Goal: Check status: Check status

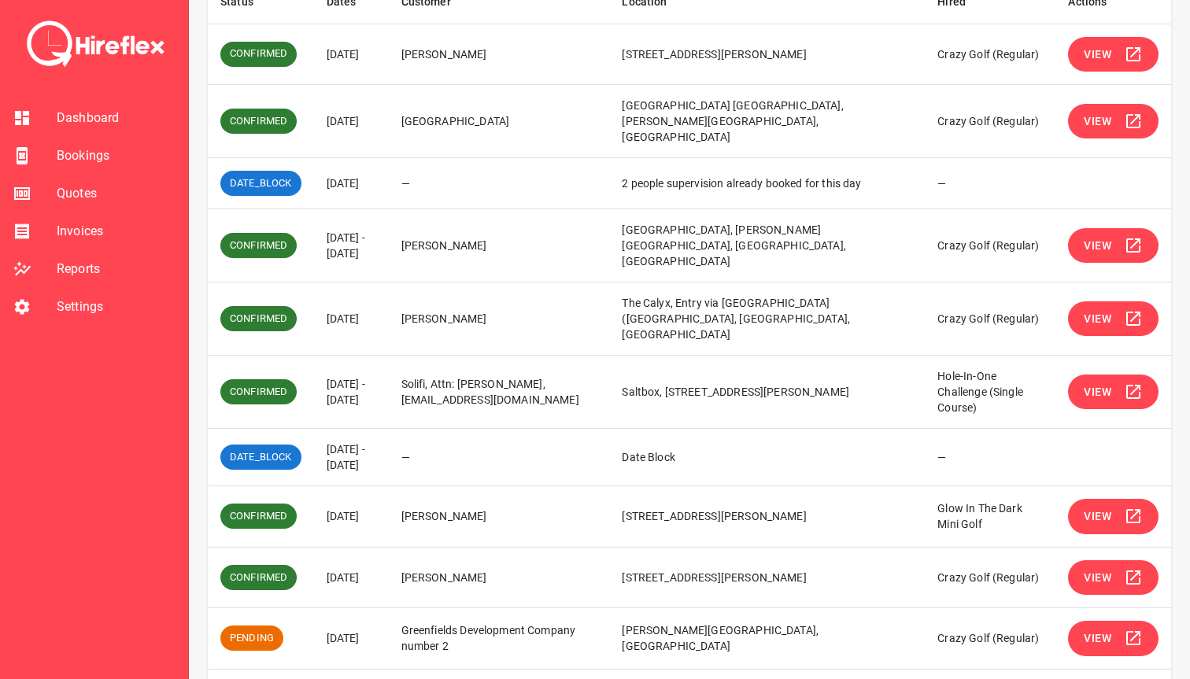
scroll to position [298, 0]
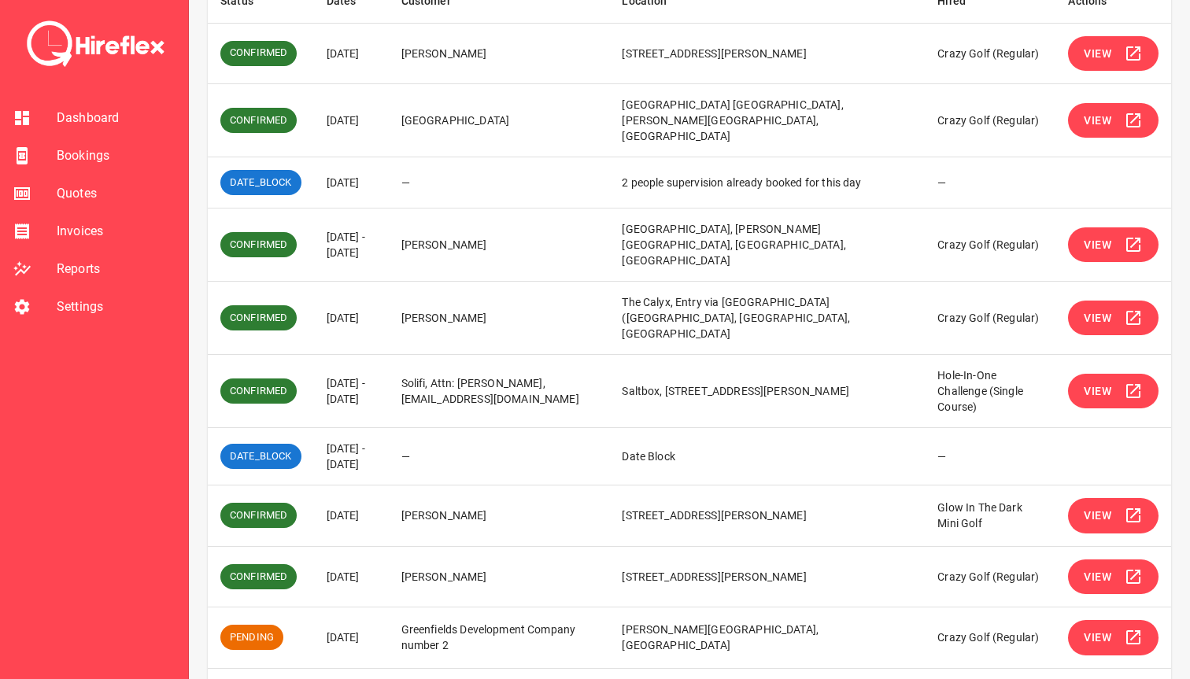
click at [1111, 628] on span "View" at bounding box center [1098, 638] width 28 height 20
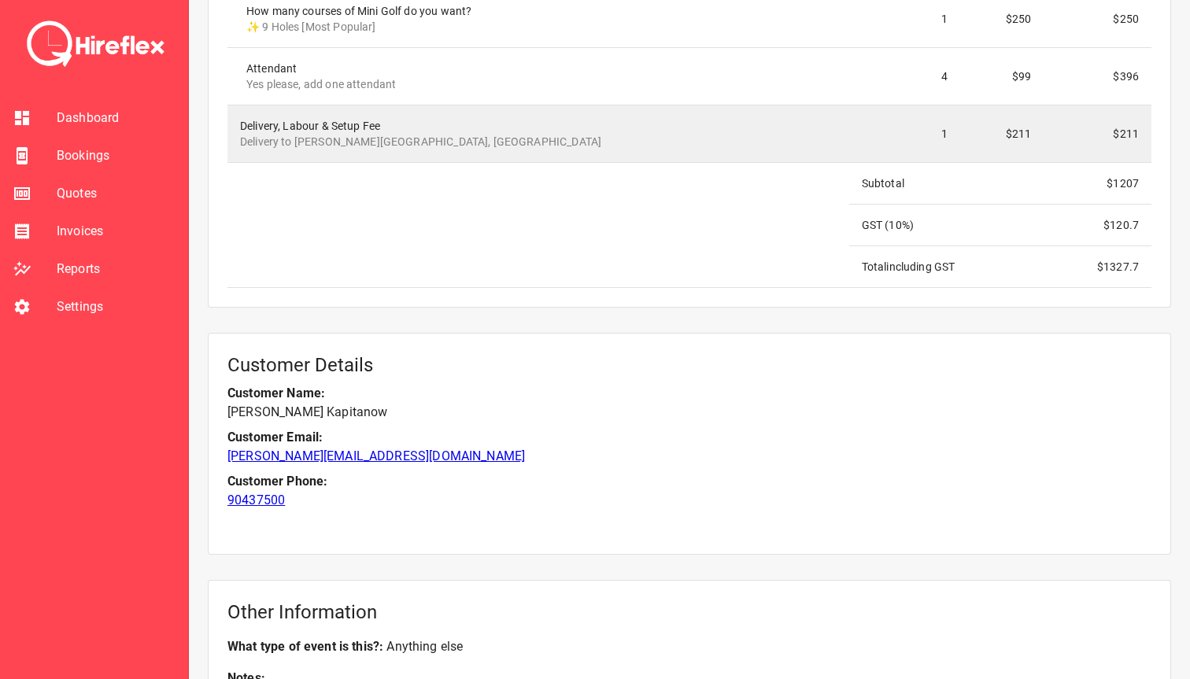
scroll to position [1631, 0]
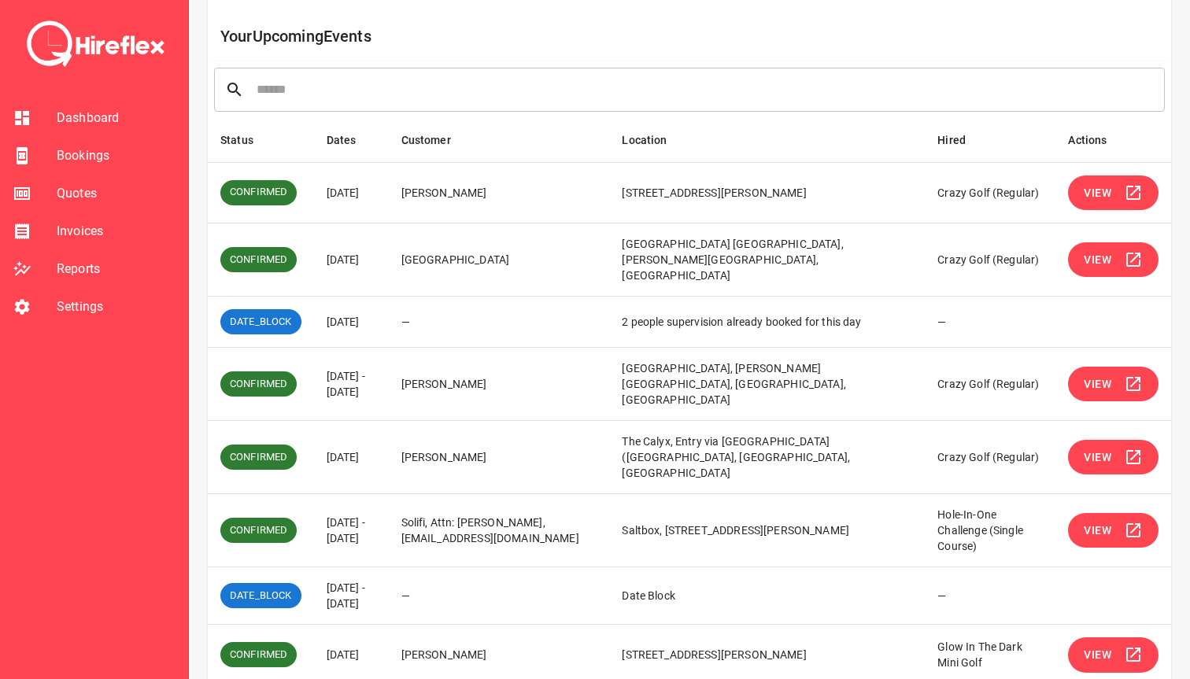
scroll to position [298, 0]
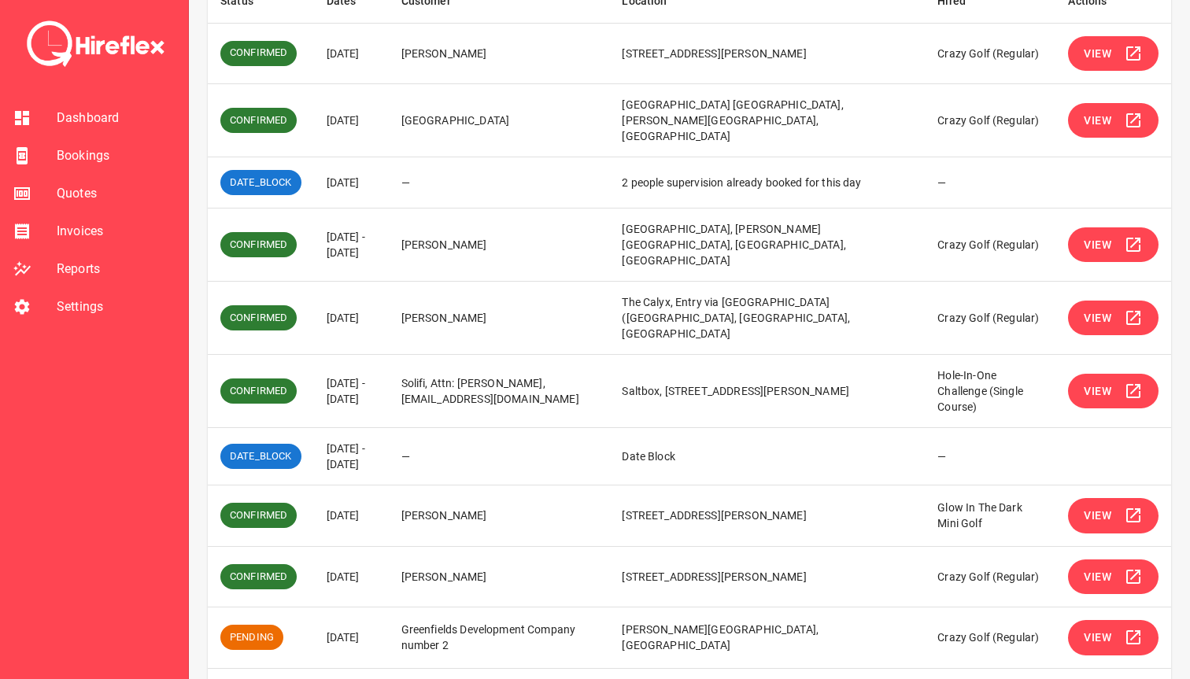
click at [1159, 678] on icon "Go to next page" at bounding box center [1153, 689] width 19 height 19
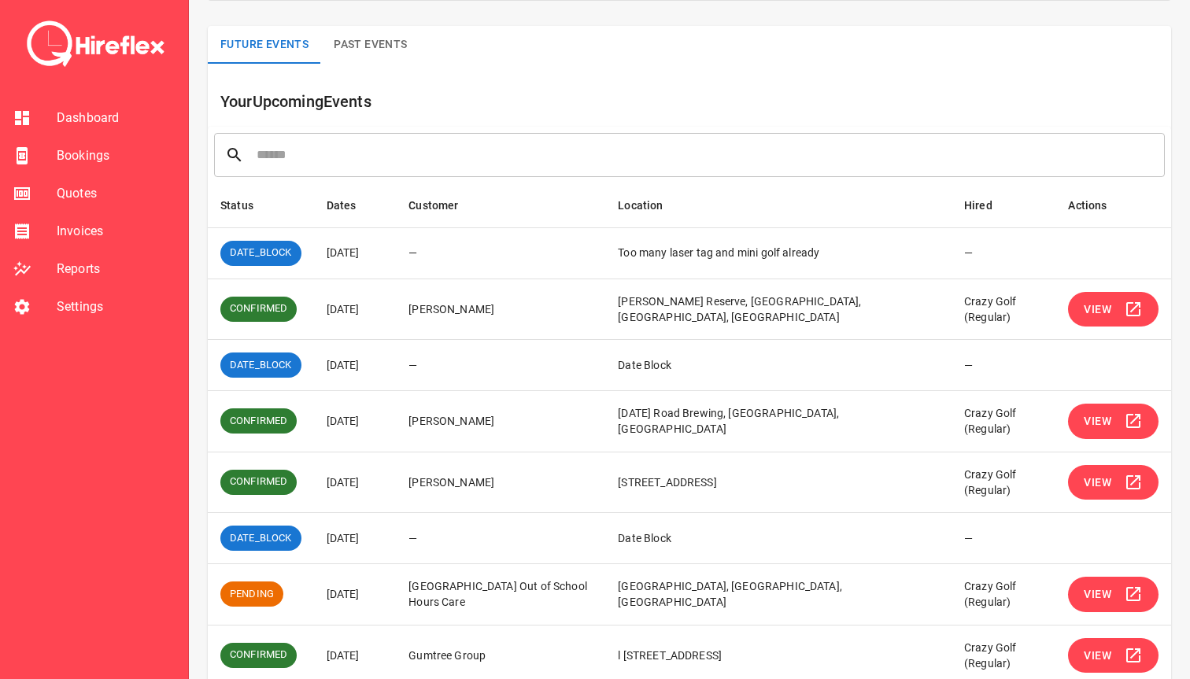
scroll to position [90, 0]
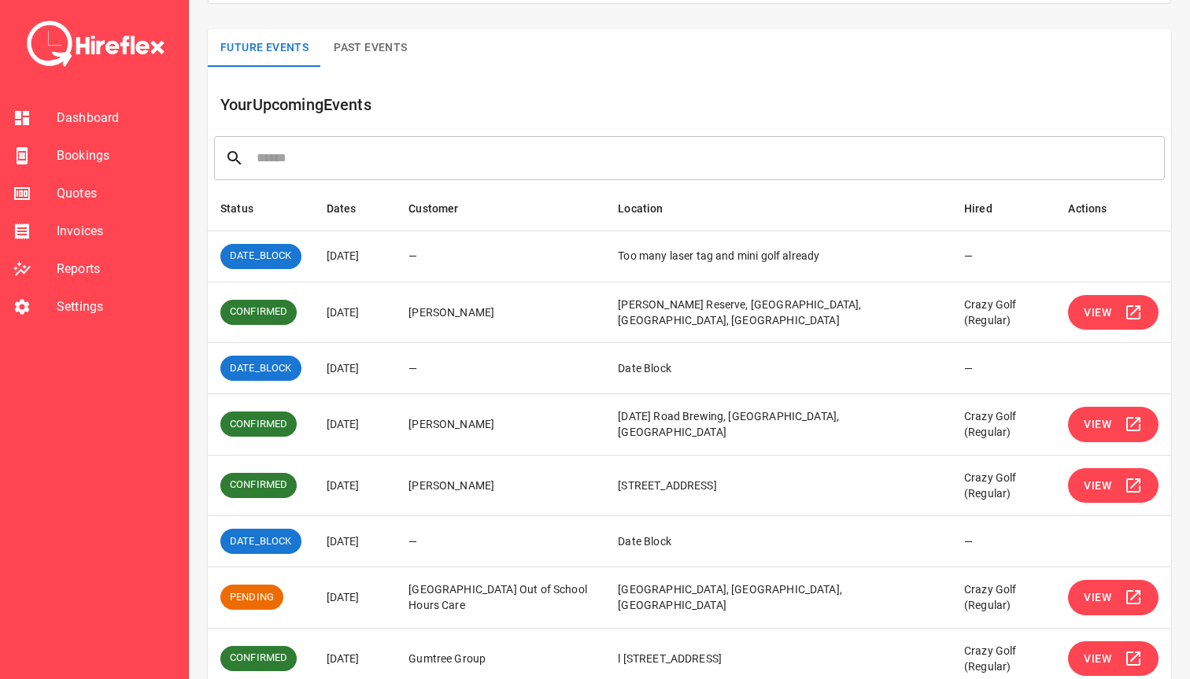
click at [1096, 482] on span "View" at bounding box center [1098, 486] width 28 height 20
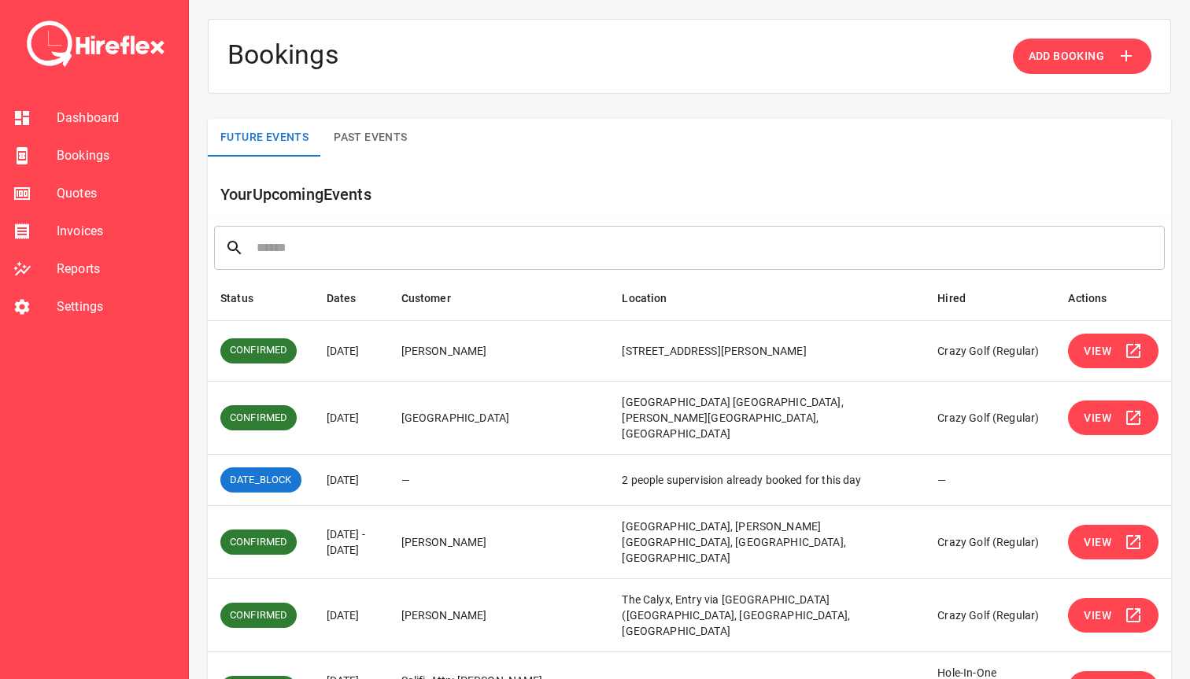
scroll to position [298, 0]
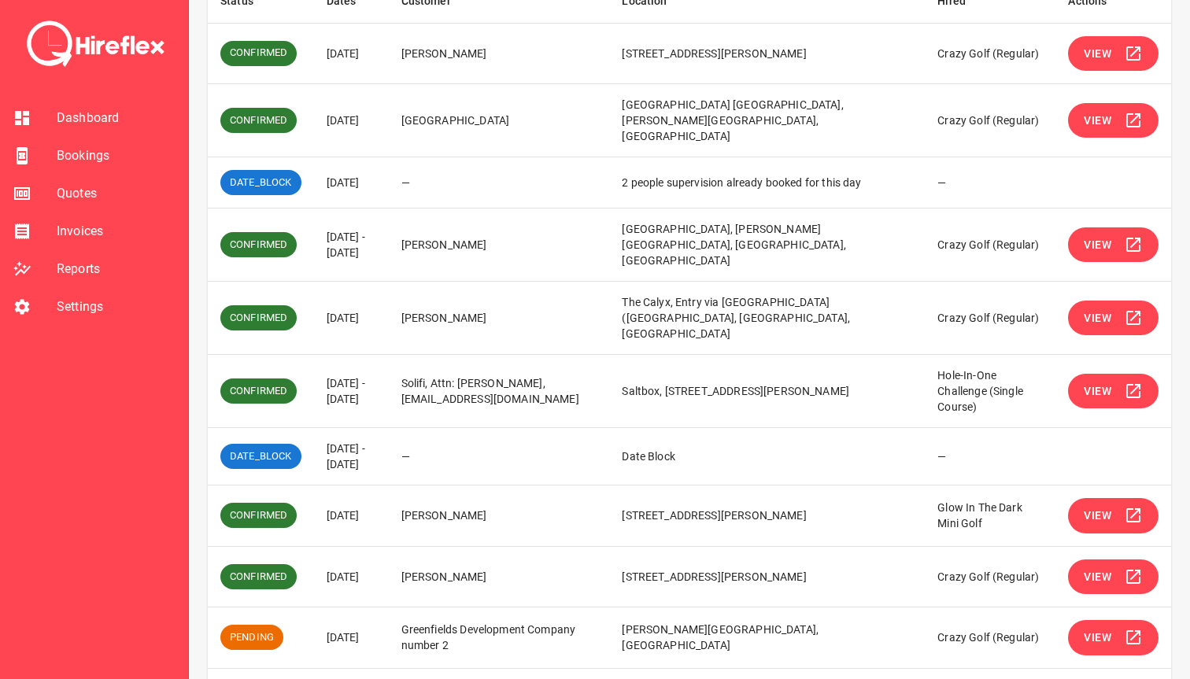
click at [1155, 678] on icon "Go to next page" at bounding box center [1153, 689] width 19 height 19
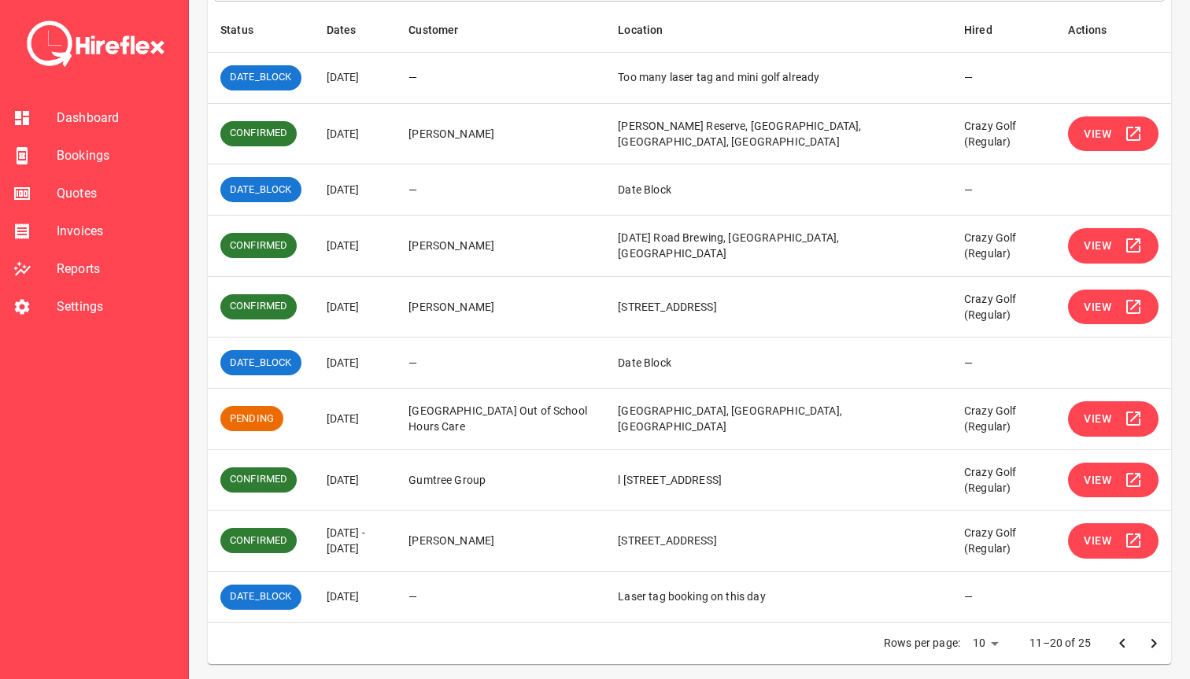
scroll to position [272, 0]
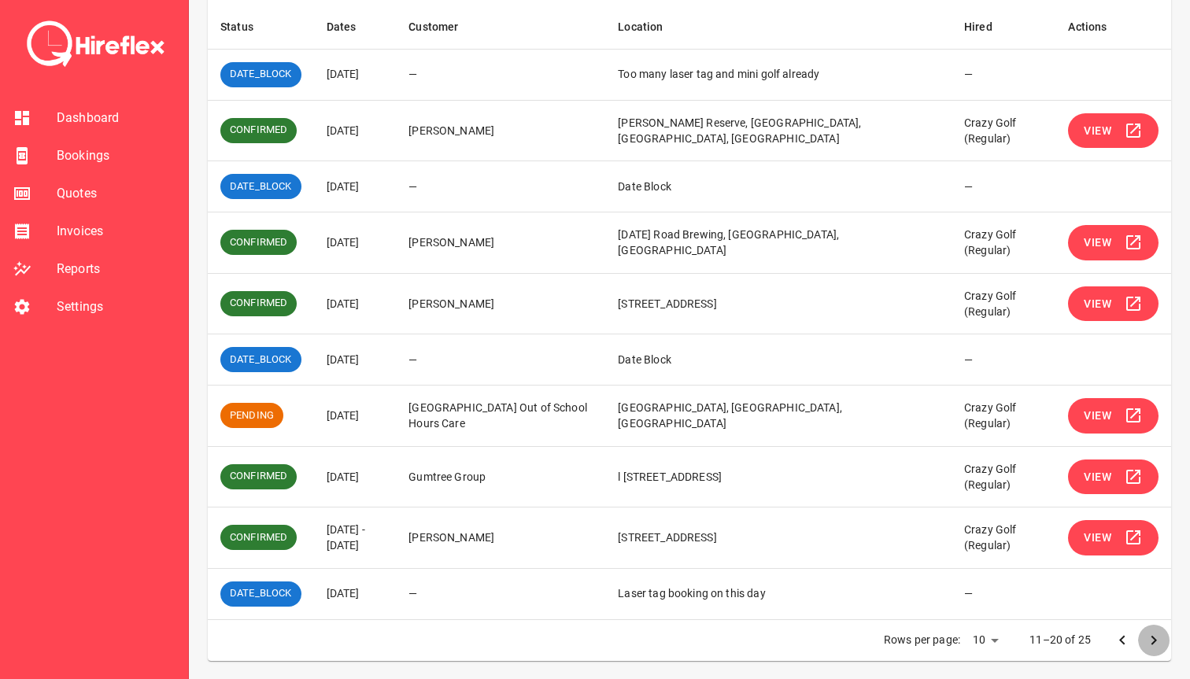
click at [1154, 641] on icon "Go to next page" at bounding box center [1154, 639] width 6 height 9
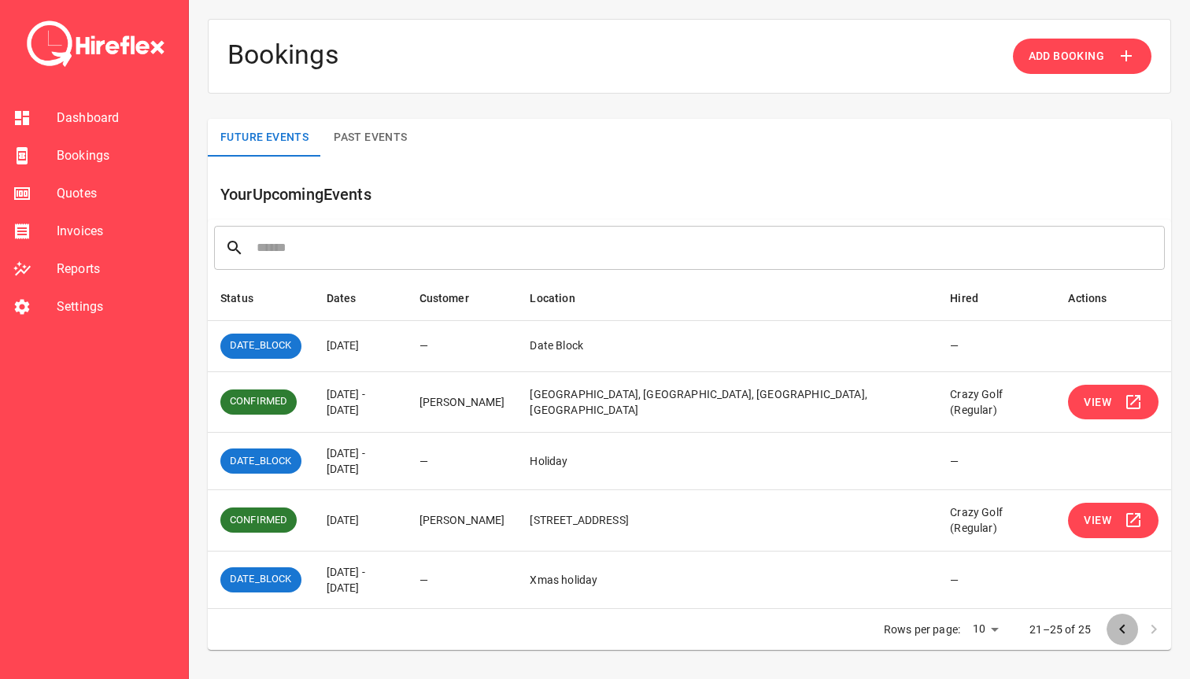
click at [1124, 624] on icon "Go to previous page" at bounding box center [1122, 629] width 19 height 19
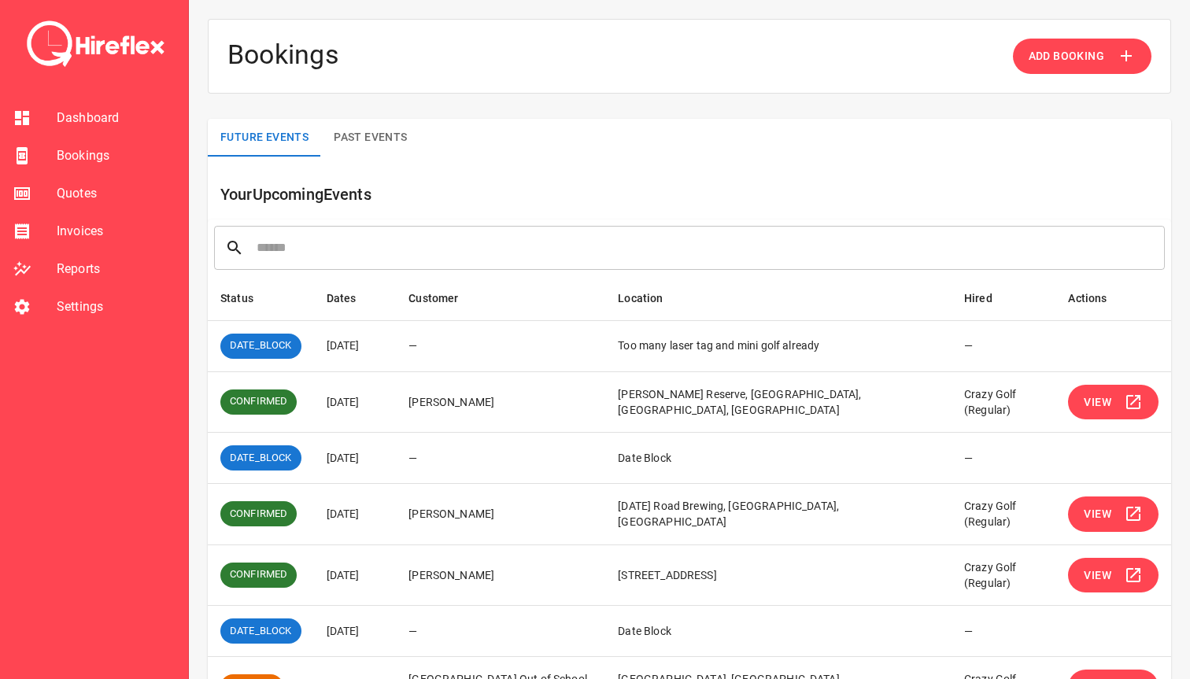
scroll to position [272, 0]
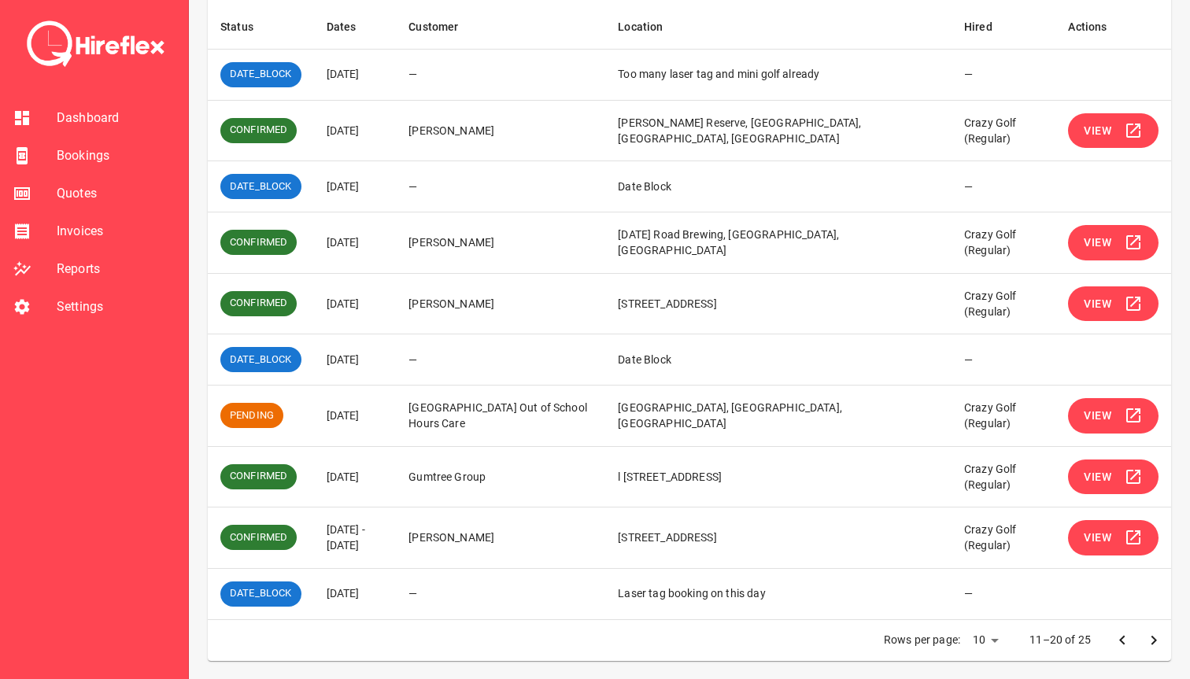
click at [1088, 470] on span "View" at bounding box center [1098, 478] width 28 height 20
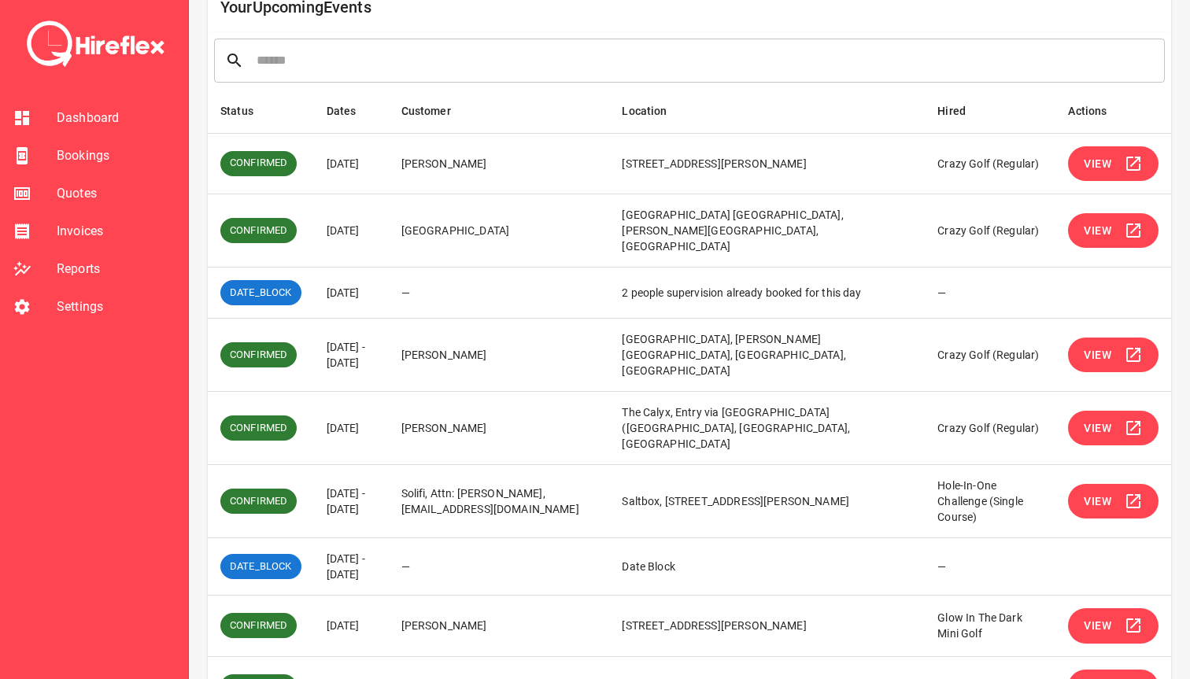
scroll to position [176, 0]
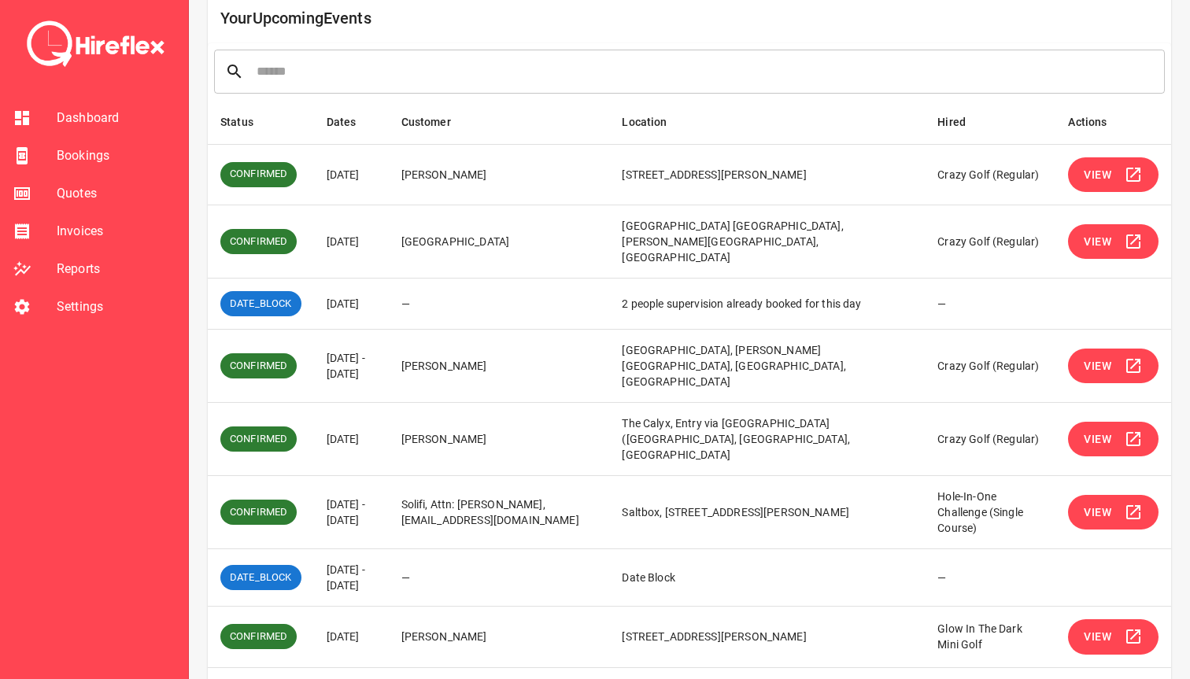
click at [1085, 240] on span "View" at bounding box center [1098, 242] width 28 height 20
